Goal: Use online tool/utility: Utilize a website feature to perform a specific function

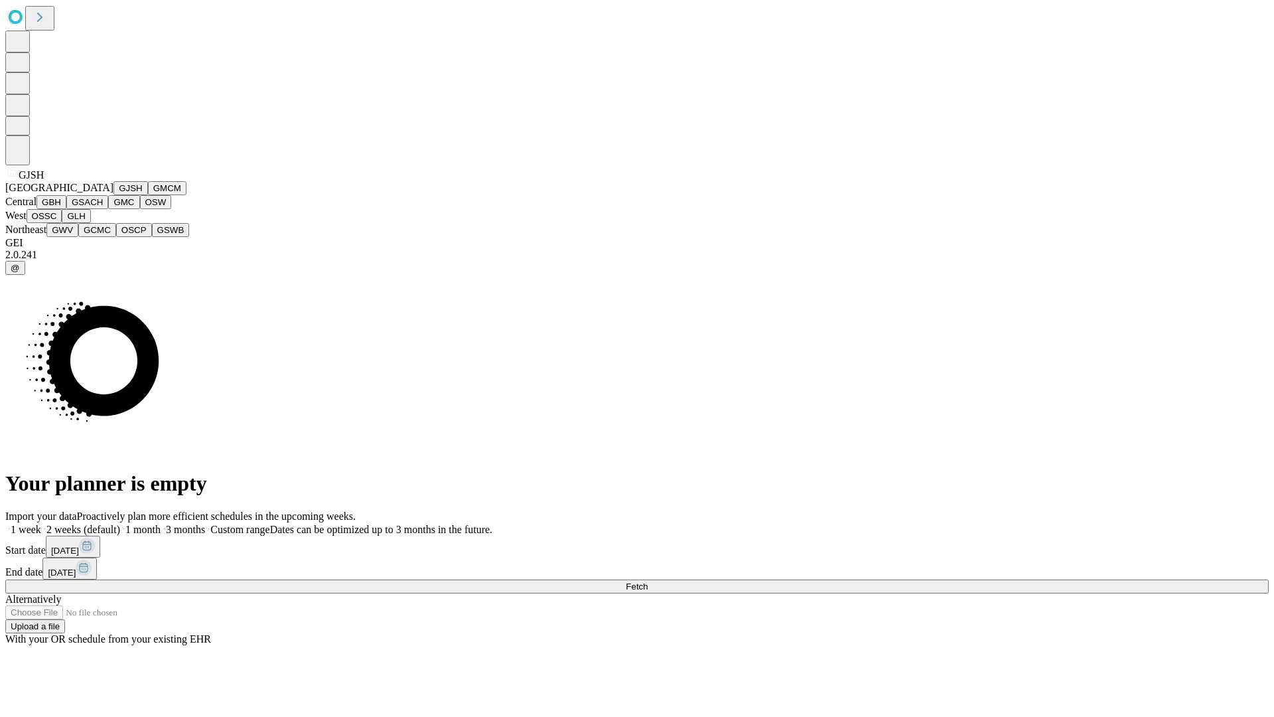
click at [113, 195] on button "GJSH" at bounding box center [130, 188] width 35 height 14
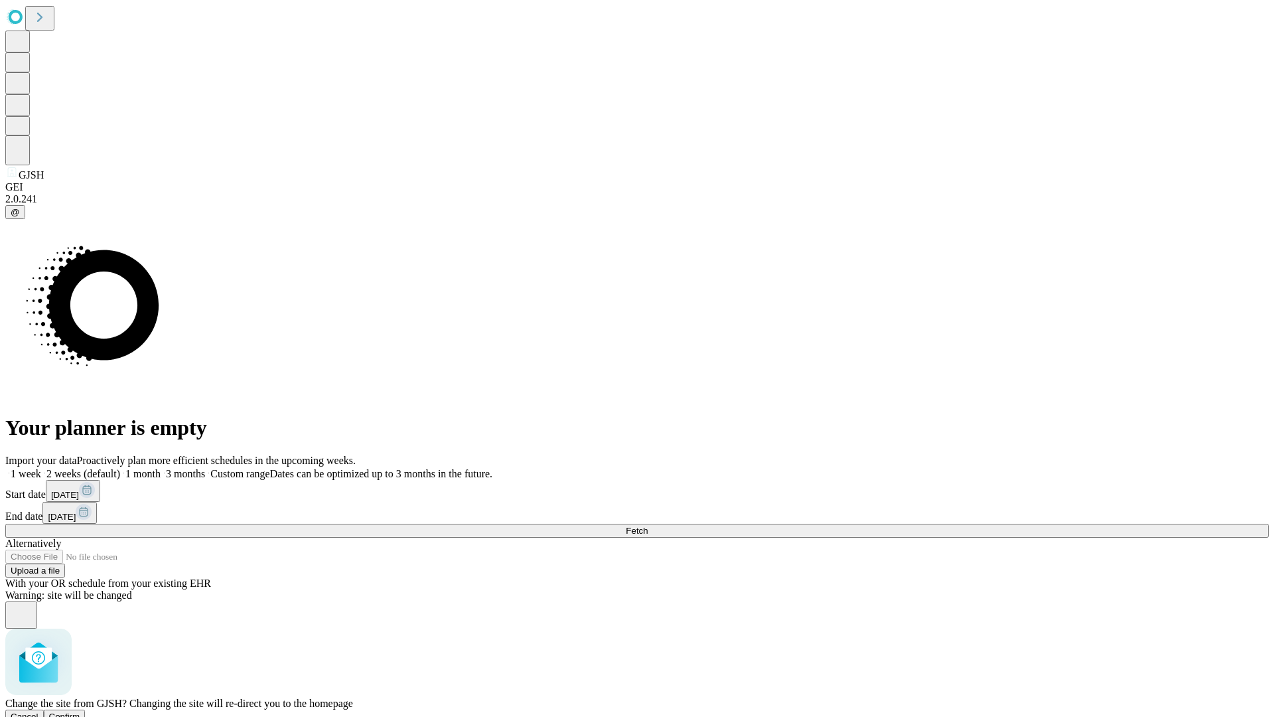
click at [80, 711] on span "Confirm" at bounding box center [64, 716] width 31 height 10
click at [41, 468] on label "1 week" at bounding box center [23, 473] width 36 height 11
click at [648, 526] on span "Fetch" at bounding box center [637, 531] width 22 height 10
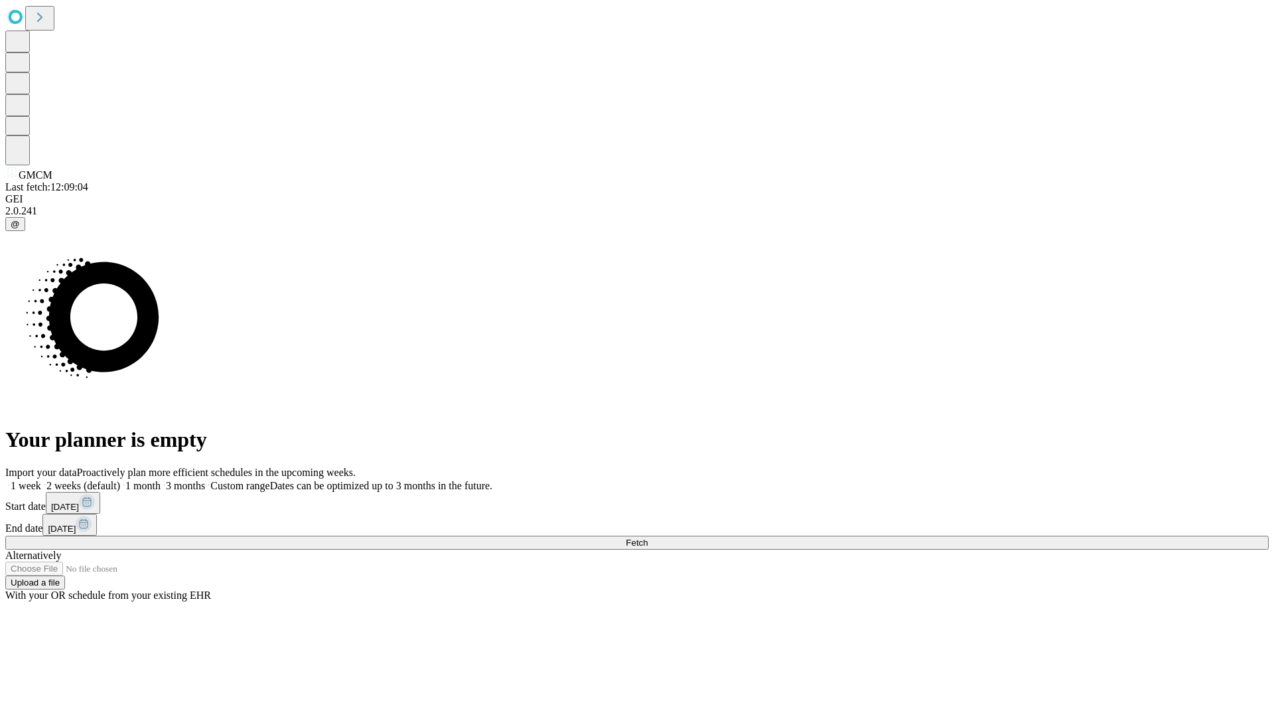
click at [41, 480] on label "1 week" at bounding box center [23, 485] width 36 height 11
click at [648, 538] on span "Fetch" at bounding box center [637, 543] width 22 height 10
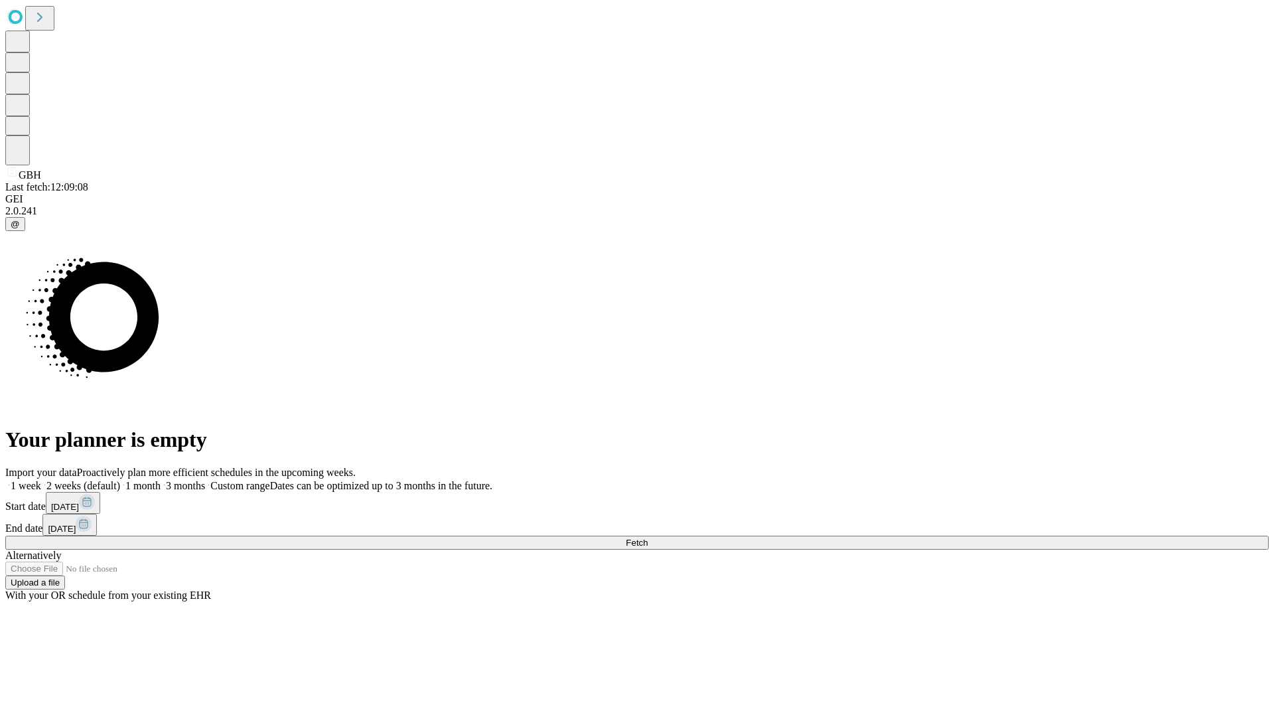
click at [41, 480] on label "1 week" at bounding box center [23, 485] width 36 height 11
click at [648, 538] on span "Fetch" at bounding box center [637, 543] width 22 height 10
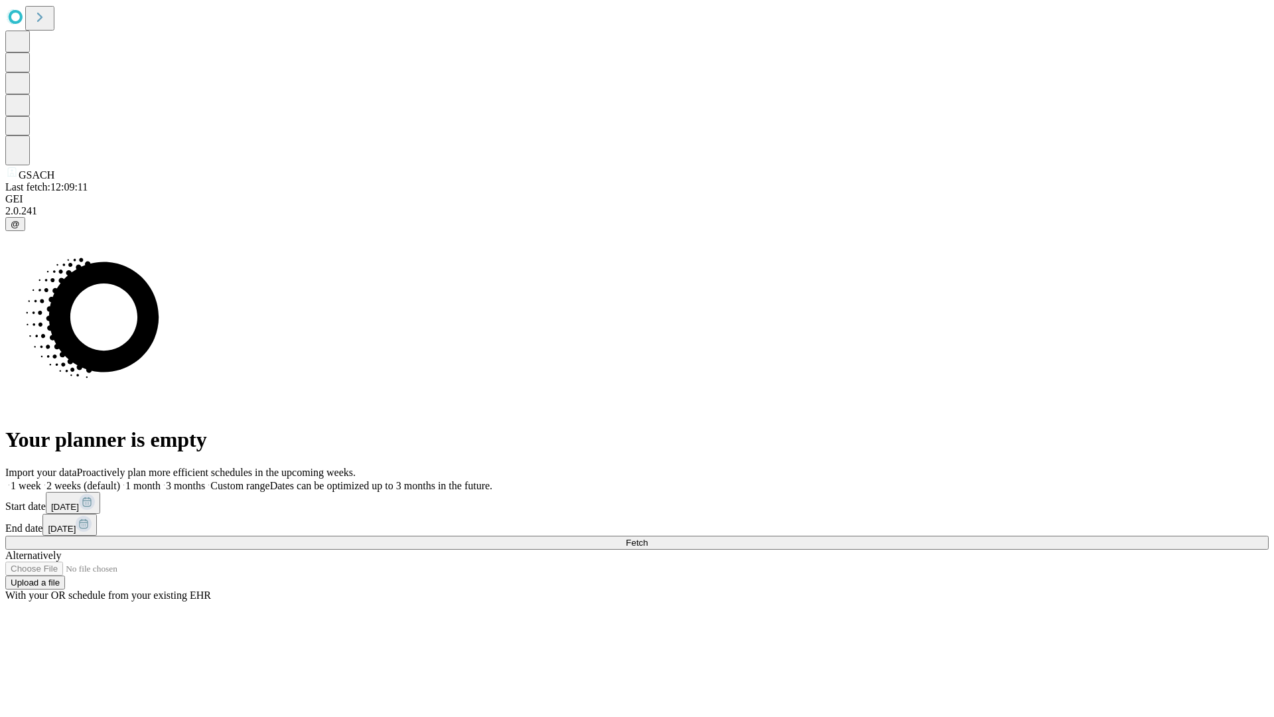
click at [41, 480] on label "1 week" at bounding box center [23, 485] width 36 height 11
click at [648, 538] on span "Fetch" at bounding box center [637, 543] width 22 height 10
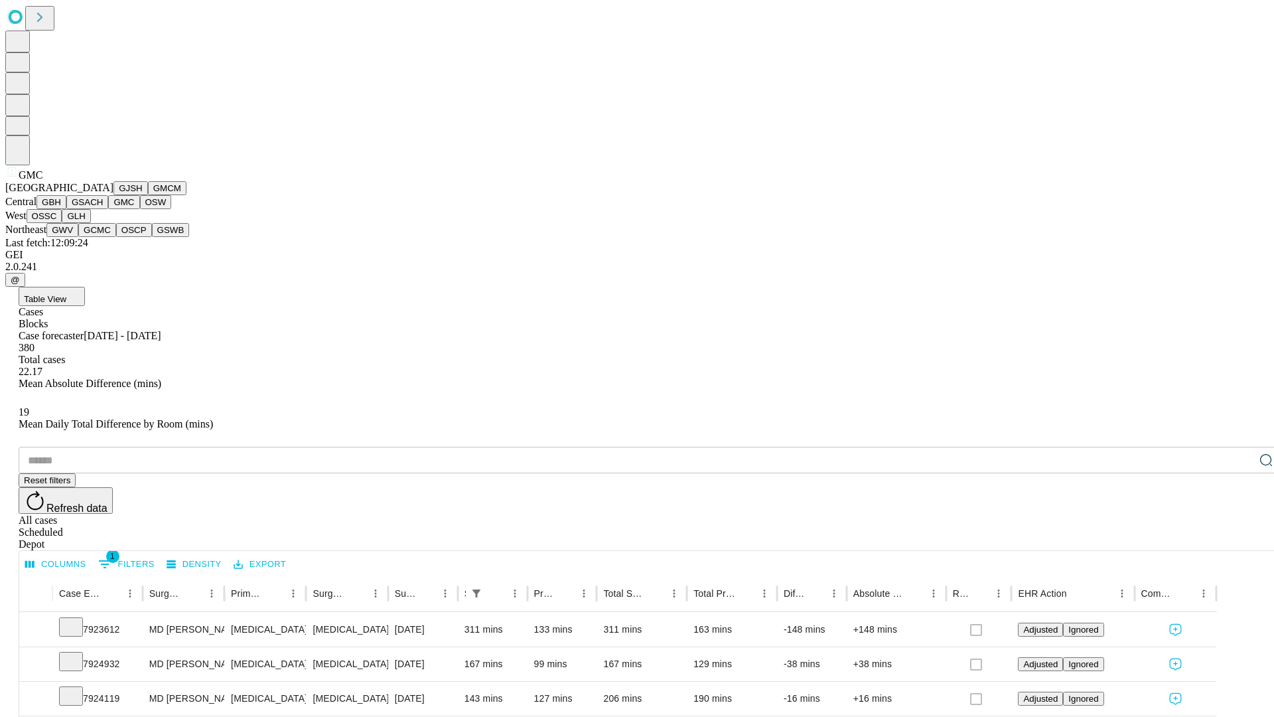
click at [140, 209] on button "OSW" at bounding box center [156, 202] width 32 height 14
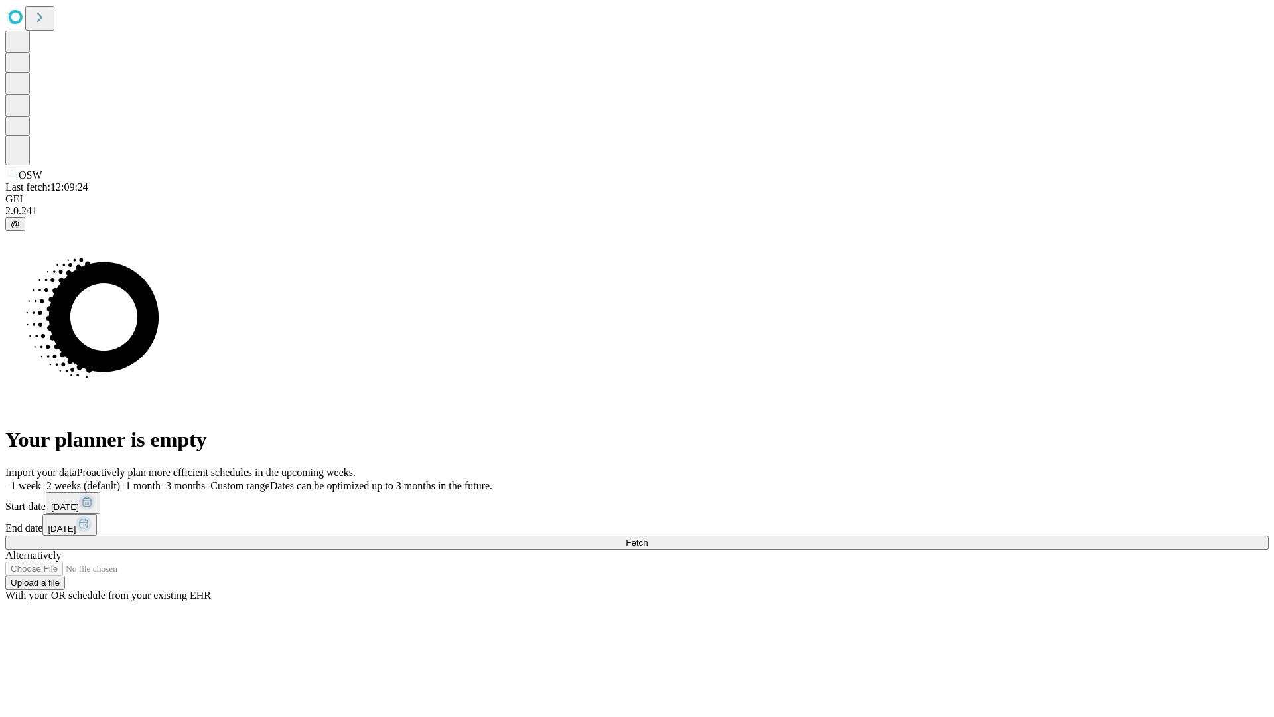
click at [41, 480] on label "1 week" at bounding box center [23, 485] width 36 height 11
click at [648, 538] on span "Fetch" at bounding box center [637, 543] width 22 height 10
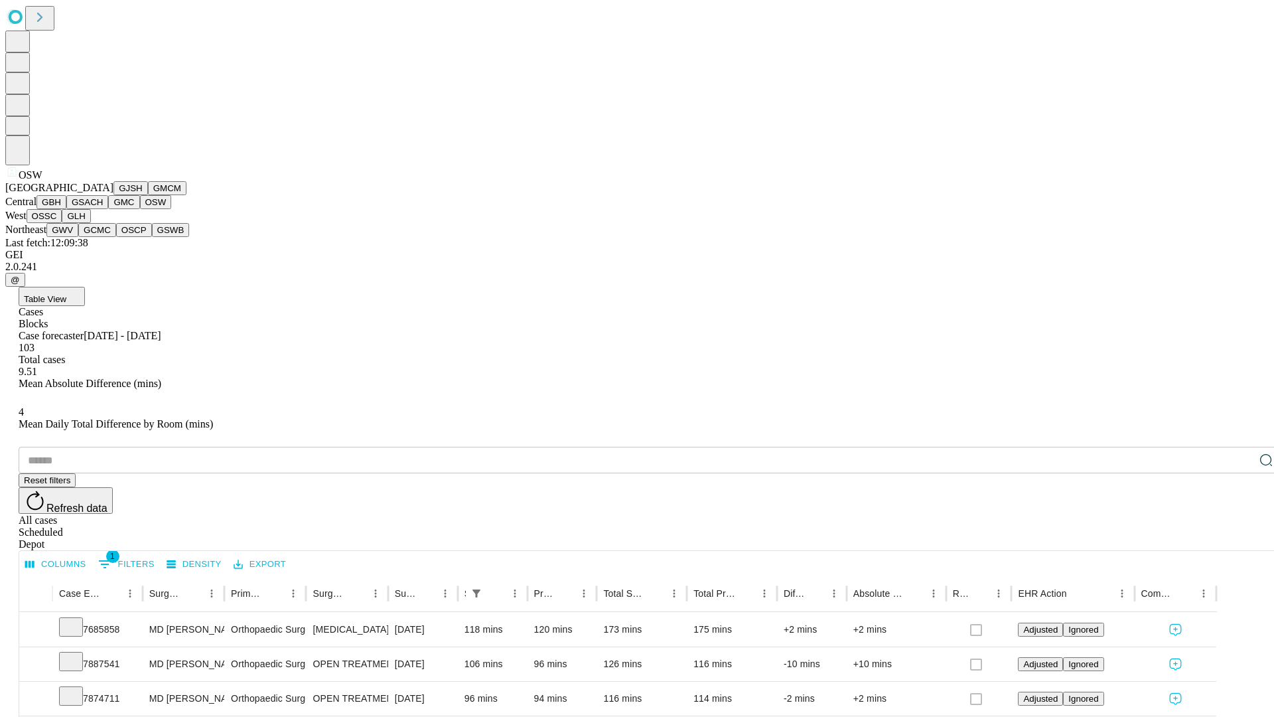
click at [62, 223] on button "OSSC" at bounding box center [45, 216] width 36 height 14
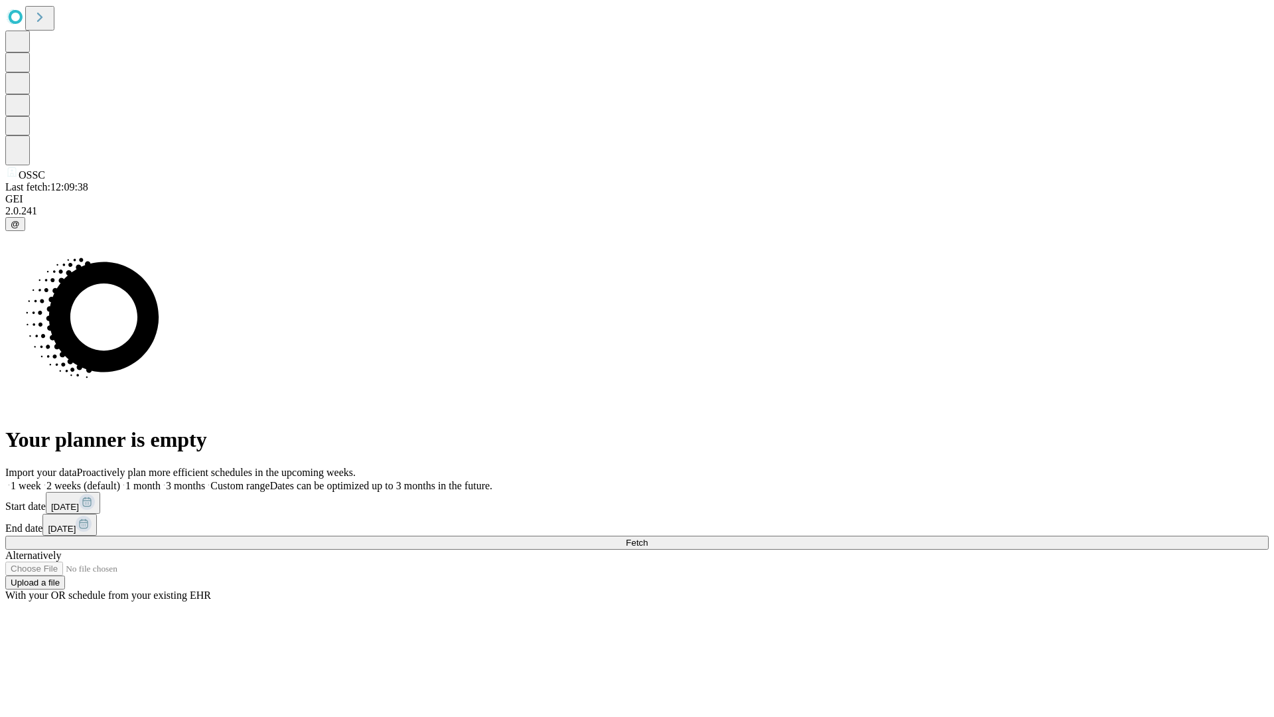
click at [41, 480] on label "1 week" at bounding box center [23, 485] width 36 height 11
click at [648, 538] on span "Fetch" at bounding box center [637, 543] width 22 height 10
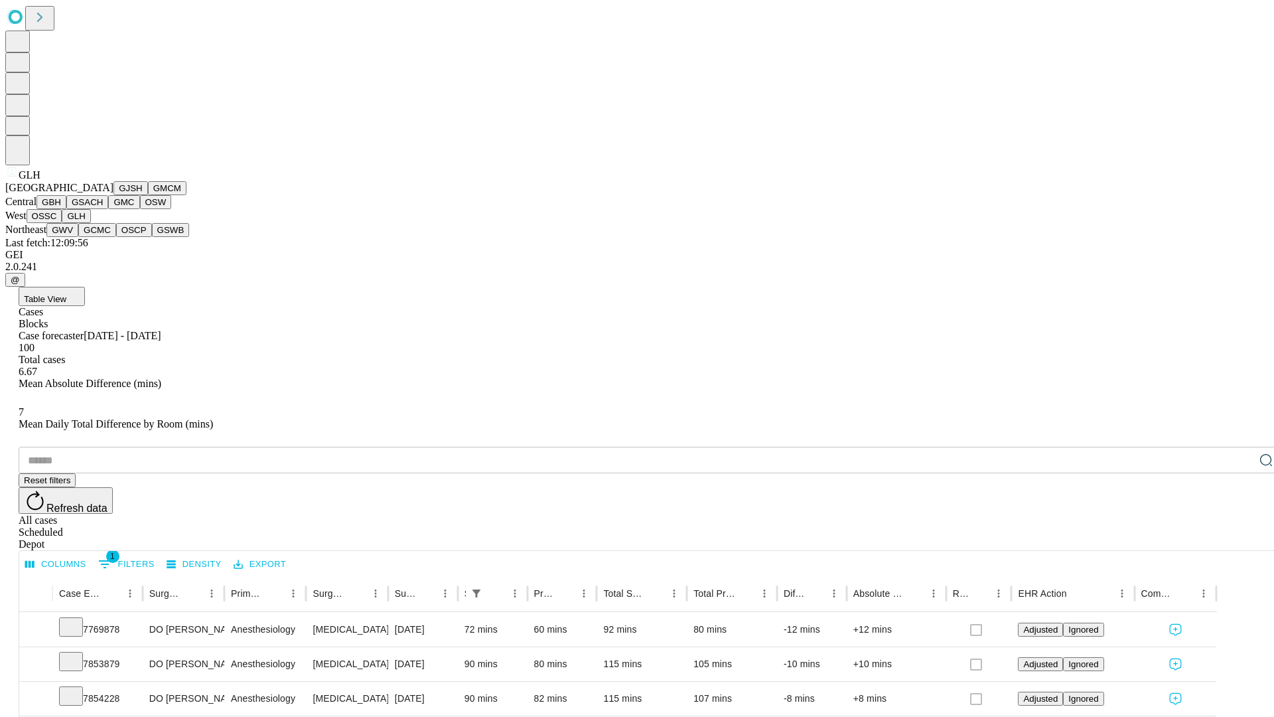
click at [78, 237] on button "GWV" at bounding box center [62, 230] width 32 height 14
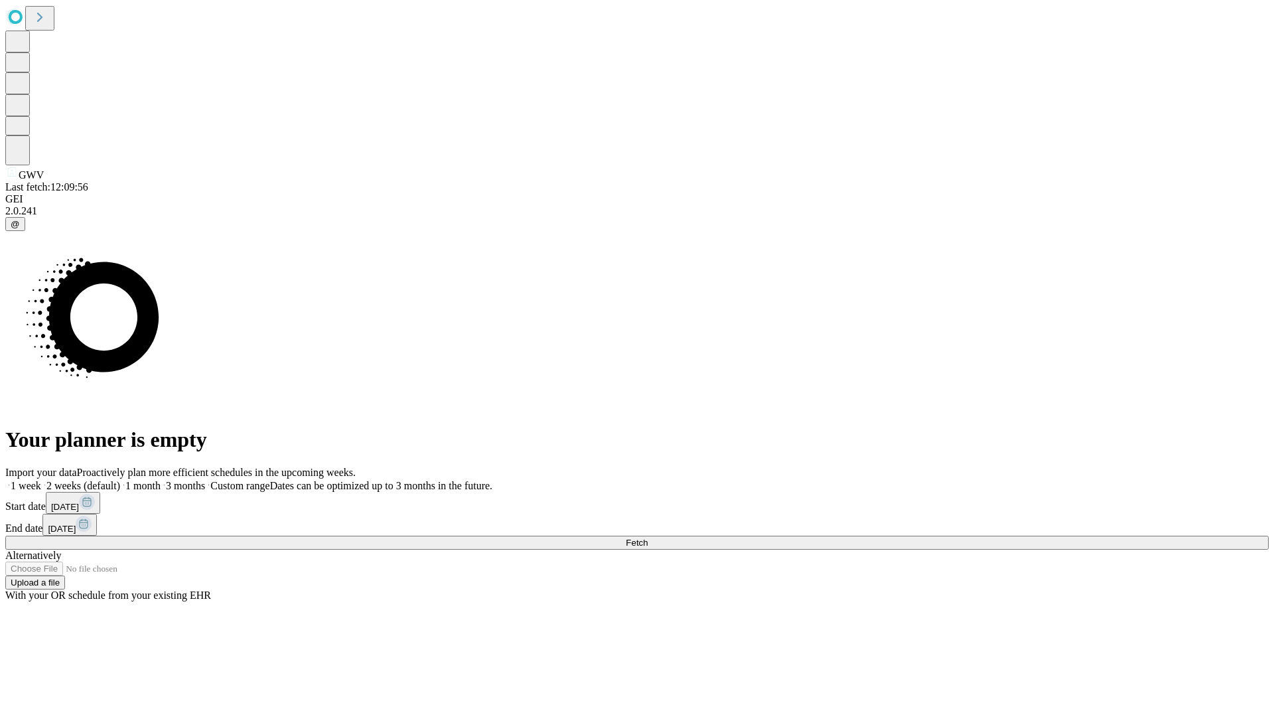
click at [648, 538] on span "Fetch" at bounding box center [637, 543] width 22 height 10
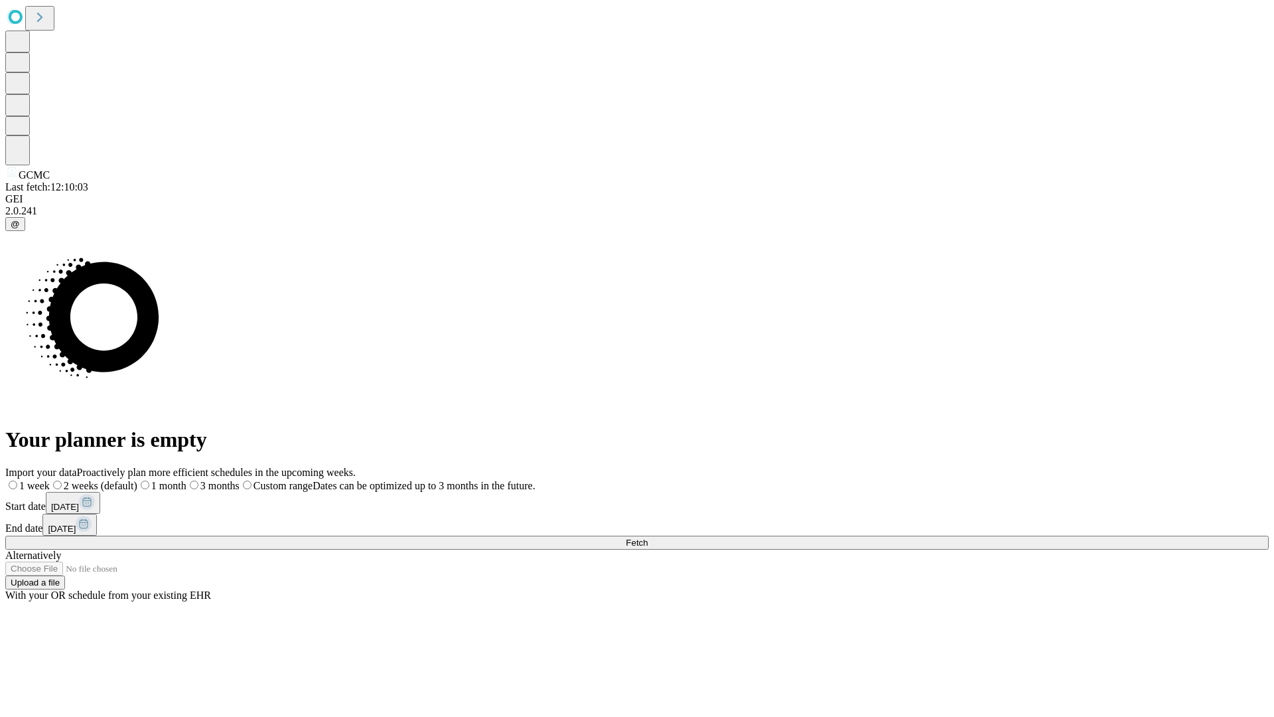
click at [648, 538] on span "Fetch" at bounding box center [637, 543] width 22 height 10
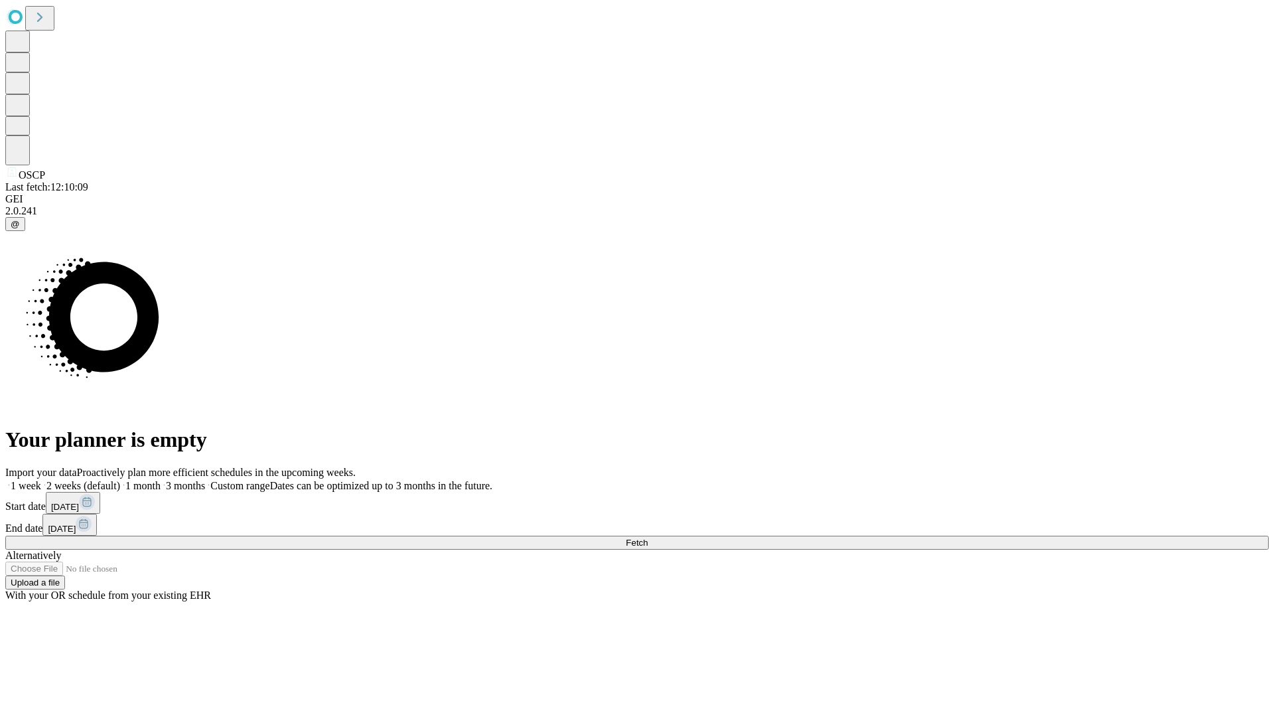
click at [41, 480] on label "1 week" at bounding box center [23, 485] width 36 height 11
click at [648, 538] on span "Fetch" at bounding box center [637, 543] width 22 height 10
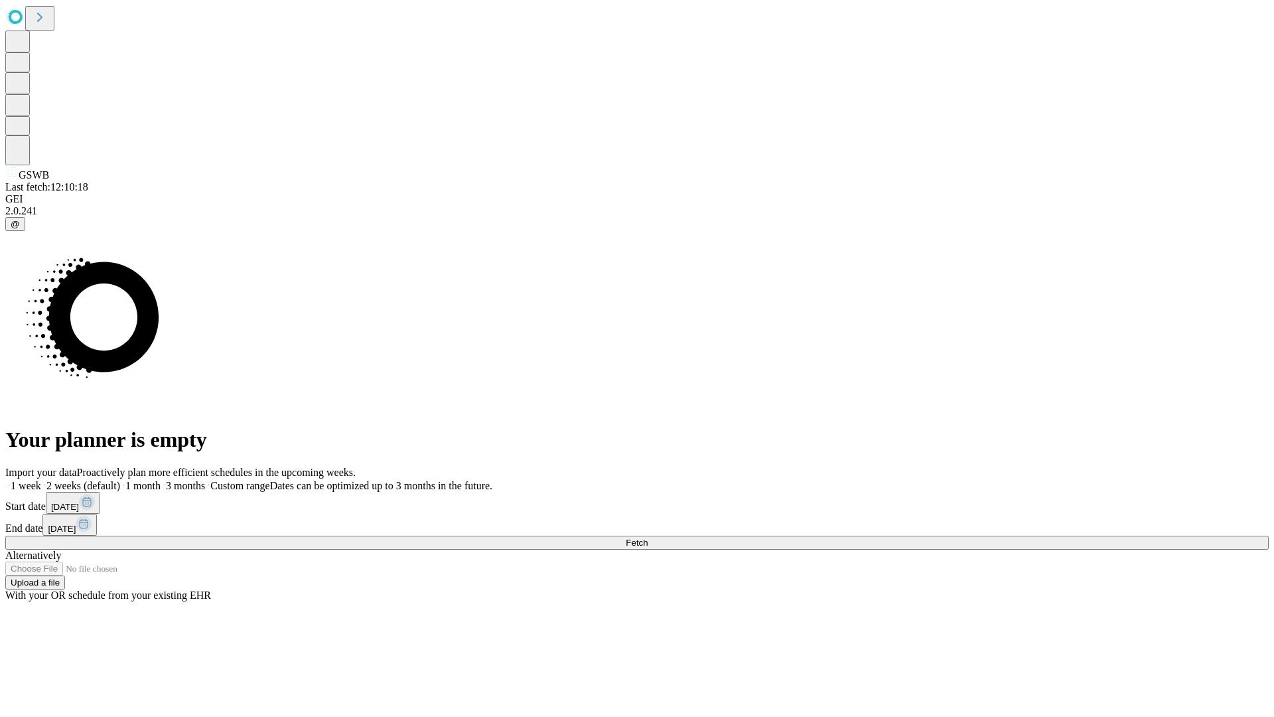
click at [41, 480] on label "1 week" at bounding box center [23, 485] width 36 height 11
click at [648, 538] on span "Fetch" at bounding box center [637, 543] width 22 height 10
